Goal: Task Accomplishment & Management: Manage account settings

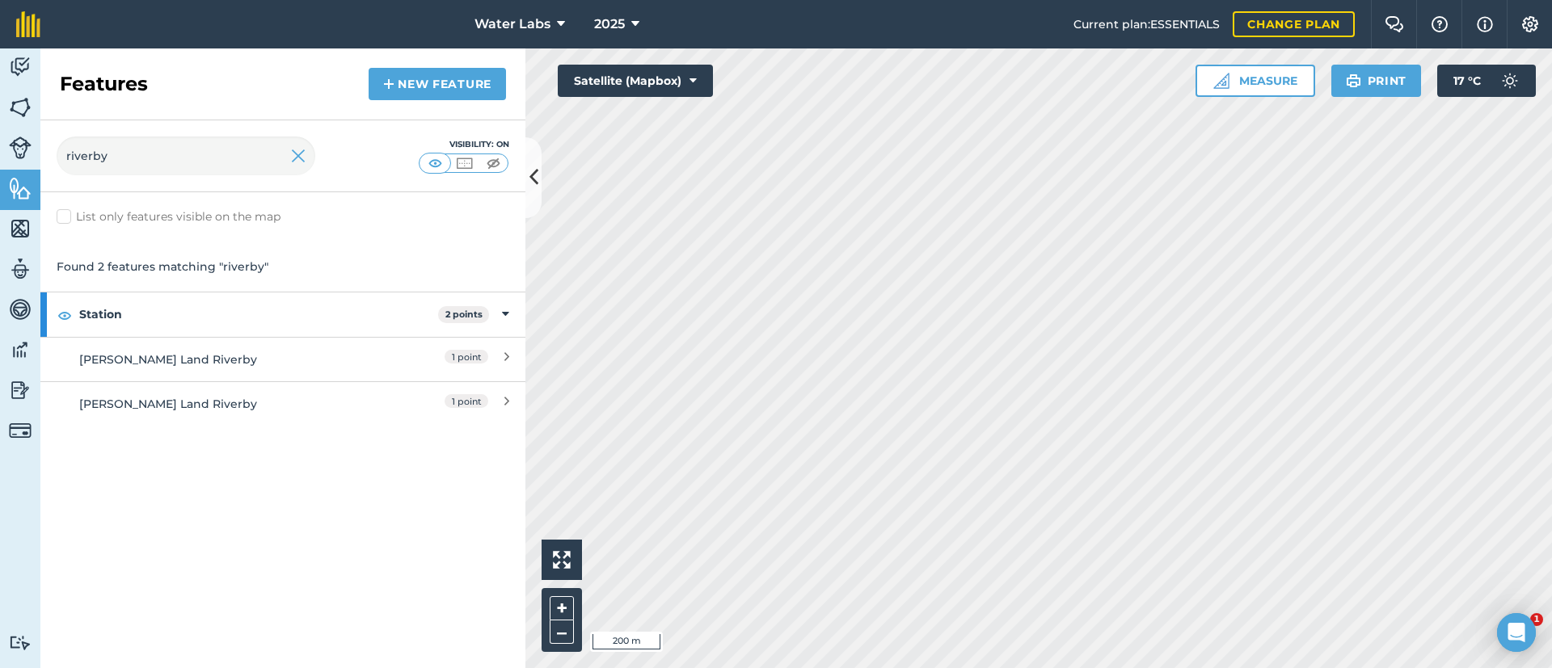
type input "riverby"
click at [785, 30] on div "Water Labs 2025 Current plan : ESSENTIALS Change plan Farm Chat Help Info Setti…" at bounding box center [776, 334] width 1552 height 668
click at [718, 0] on html "Water Labs 2025 Current plan : ESSENTIALS Change plan Farm Chat Help Info Setti…" at bounding box center [776, 334] width 1552 height 668
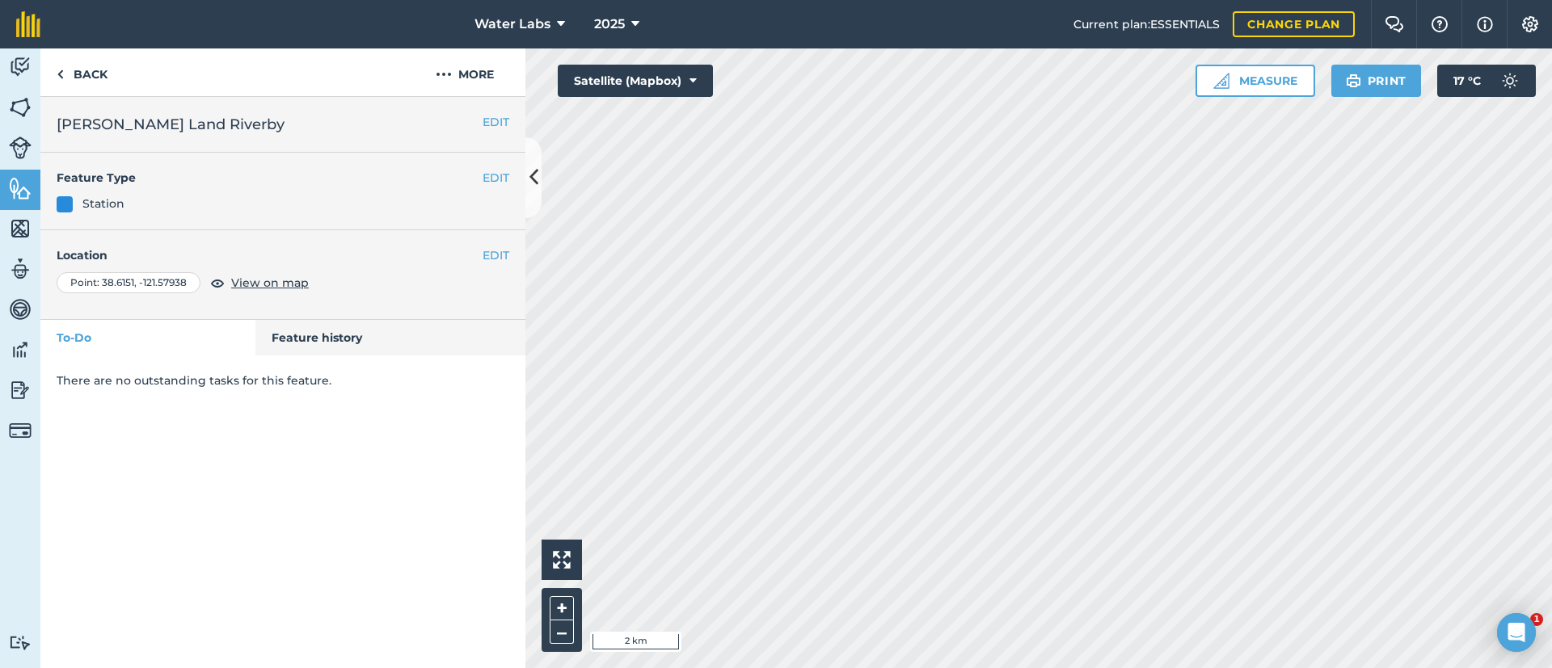
click at [1035, 16] on div "Water Labs 2025 Current plan : ESSENTIALS Change plan Farm Chat Help Info Setti…" at bounding box center [776, 334] width 1552 height 668
click at [853, 0] on html "Water Labs 2025 Current plan : ESSENTIALS Change plan Farm Chat Help Info Setti…" at bounding box center [776, 334] width 1552 height 668
click at [80, 67] on link "Back" at bounding box center [81, 72] width 83 height 48
click at [535, 179] on icon at bounding box center [533, 177] width 9 height 28
